Goal: Task Accomplishment & Management: Manage account settings

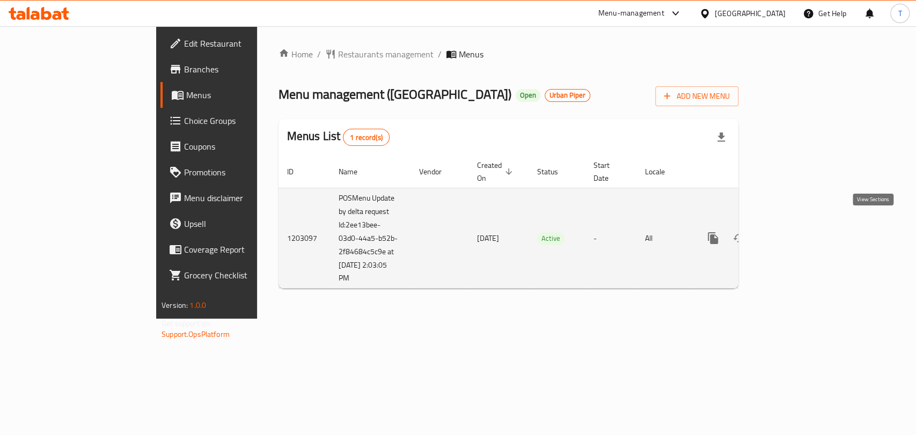
click at [797, 232] on icon "enhanced table" at bounding box center [790, 238] width 13 height 13
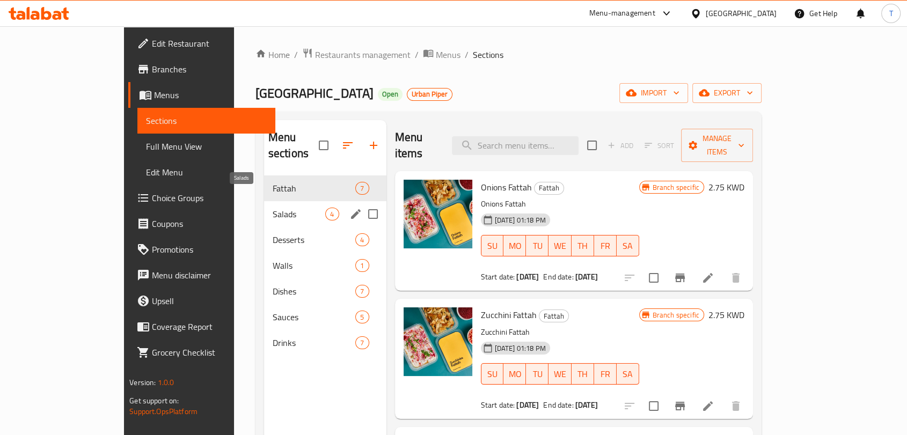
click at [273, 208] on span "Salads" at bounding box center [299, 214] width 53 height 13
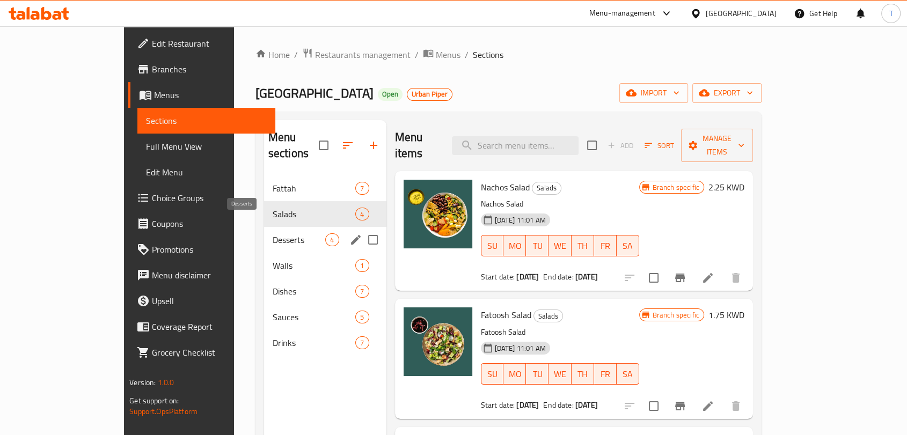
click at [273, 233] on span "Desserts" at bounding box center [299, 239] width 53 height 13
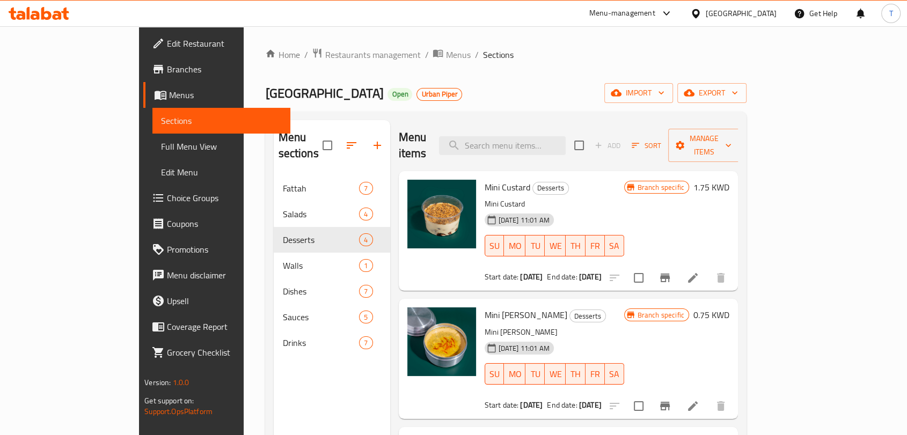
click at [35, 18] on icon at bounding box center [35, 15] width 9 height 9
